Goal: Task Accomplishment & Management: Use online tool/utility

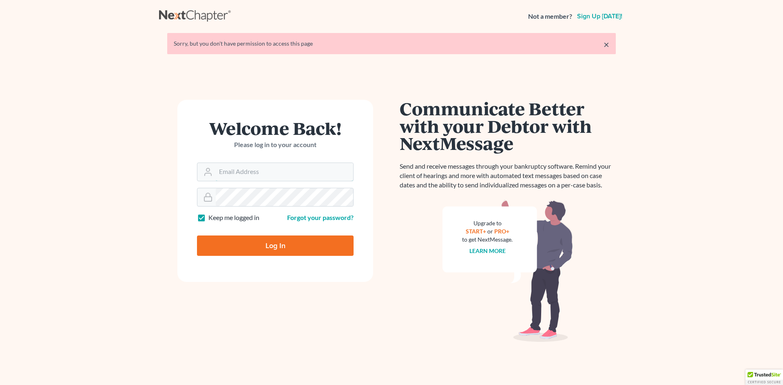
type input "[EMAIL_ADDRESS][DOMAIN_NAME]"
click at [275, 251] on input "Log In" at bounding box center [275, 246] width 157 height 20
type input "Thinking..."
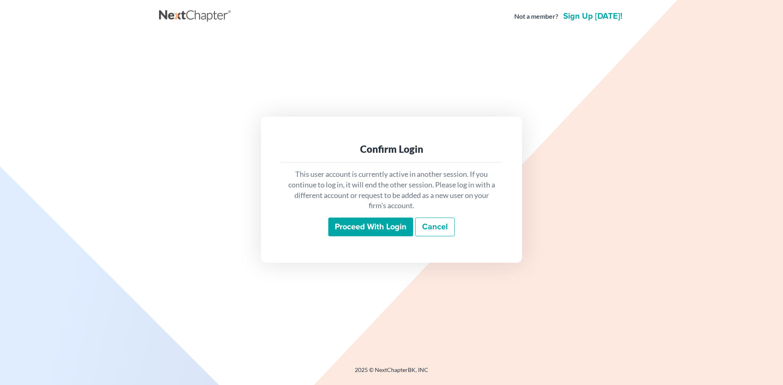
click at [366, 221] on input "Proceed with login" at bounding box center [370, 227] width 85 height 19
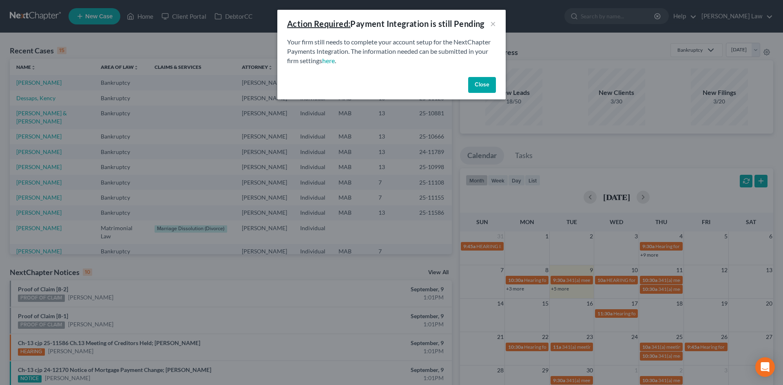
click at [474, 81] on button "Close" at bounding box center [482, 85] width 28 height 16
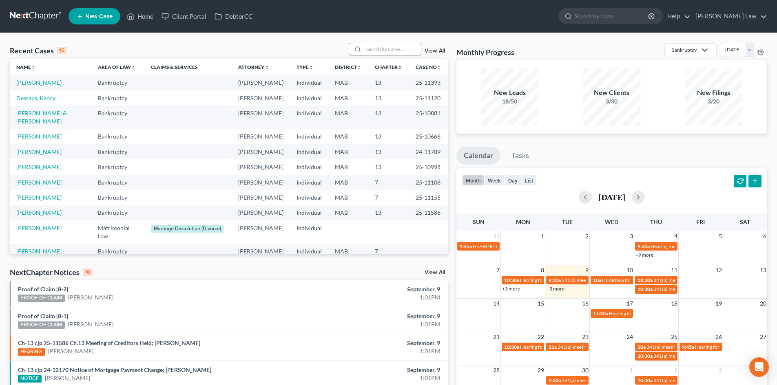
click at [398, 51] on input "search" at bounding box center [392, 49] width 57 height 12
type input "dort"
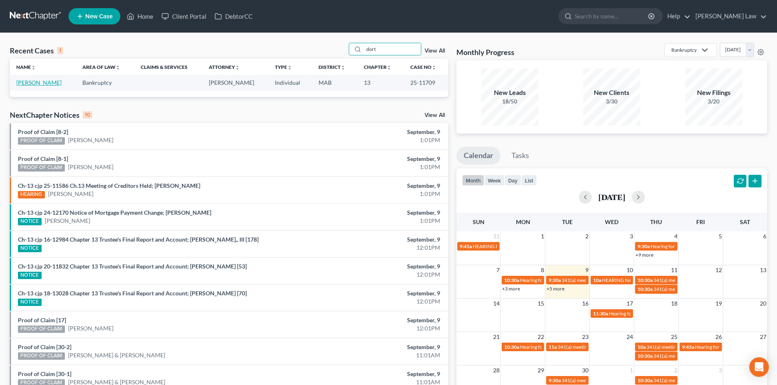
click at [31, 85] on link "Dortch, Felita" at bounding box center [38, 82] width 45 height 7
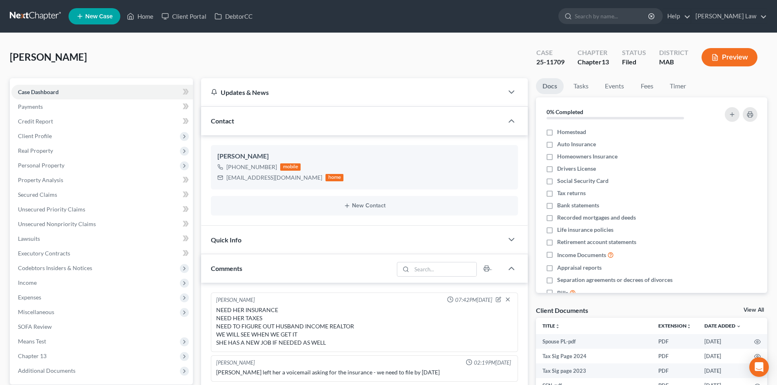
click at [746, 307] on link "View All" at bounding box center [753, 310] width 20 height 6
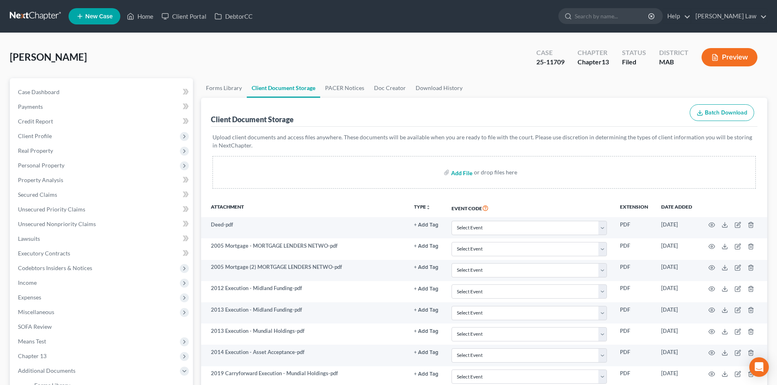
click at [467, 175] on input "file" at bounding box center [461, 172] width 20 height 15
type input "C:\fakepath\felita dortch condo insurance.pdf"
